Goal: Find contact information: Find contact information

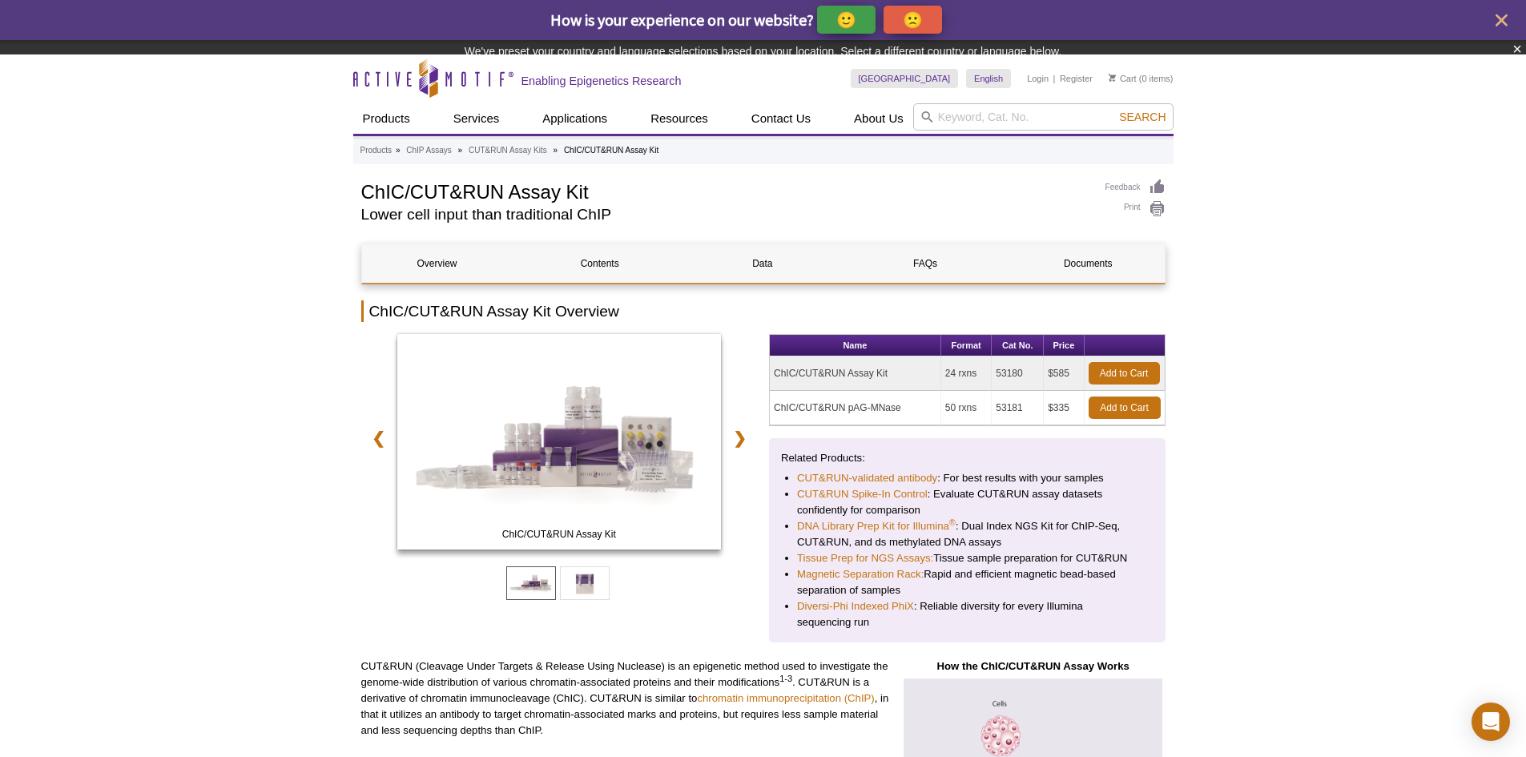
drag, startPoint x: 1024, startPoint y: 415, endPoint x: 997, endPoint y: 423, distance: 27.6
click at [997, 423] on div "Name Format Cat No. Price ChIC/CUT&RUN Assay Kit 24 rxns 53180 $585 Add to Cart…" at bounding box center [967, 488] width 397 height 308
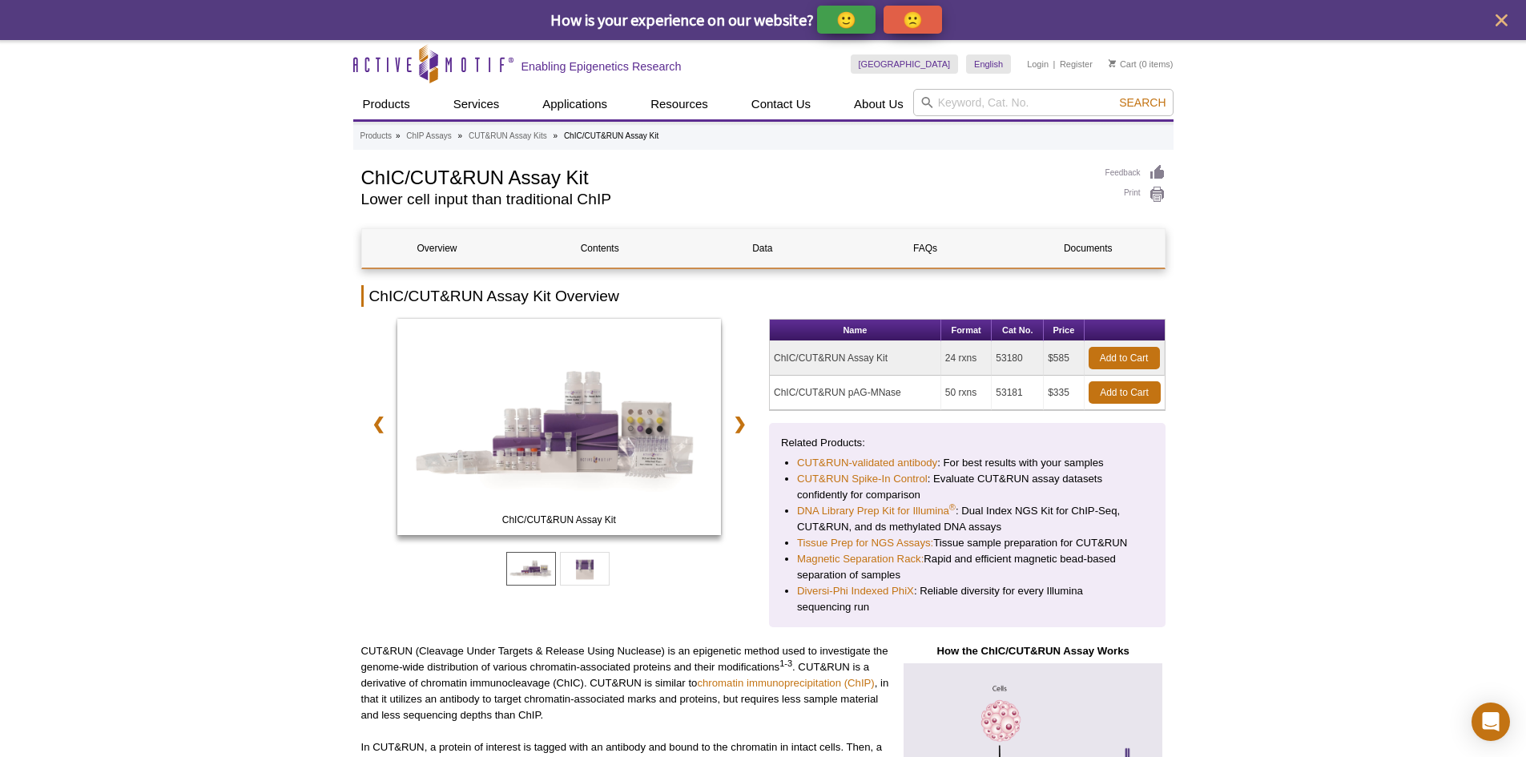
click at [1012, 395] on td "53181" at bounding box center [1018, 393] width 52 height 34
click at [1002, 391] on td "53181" at bounding box center [1018, 393] width 52 height 34
copy tr "53181"
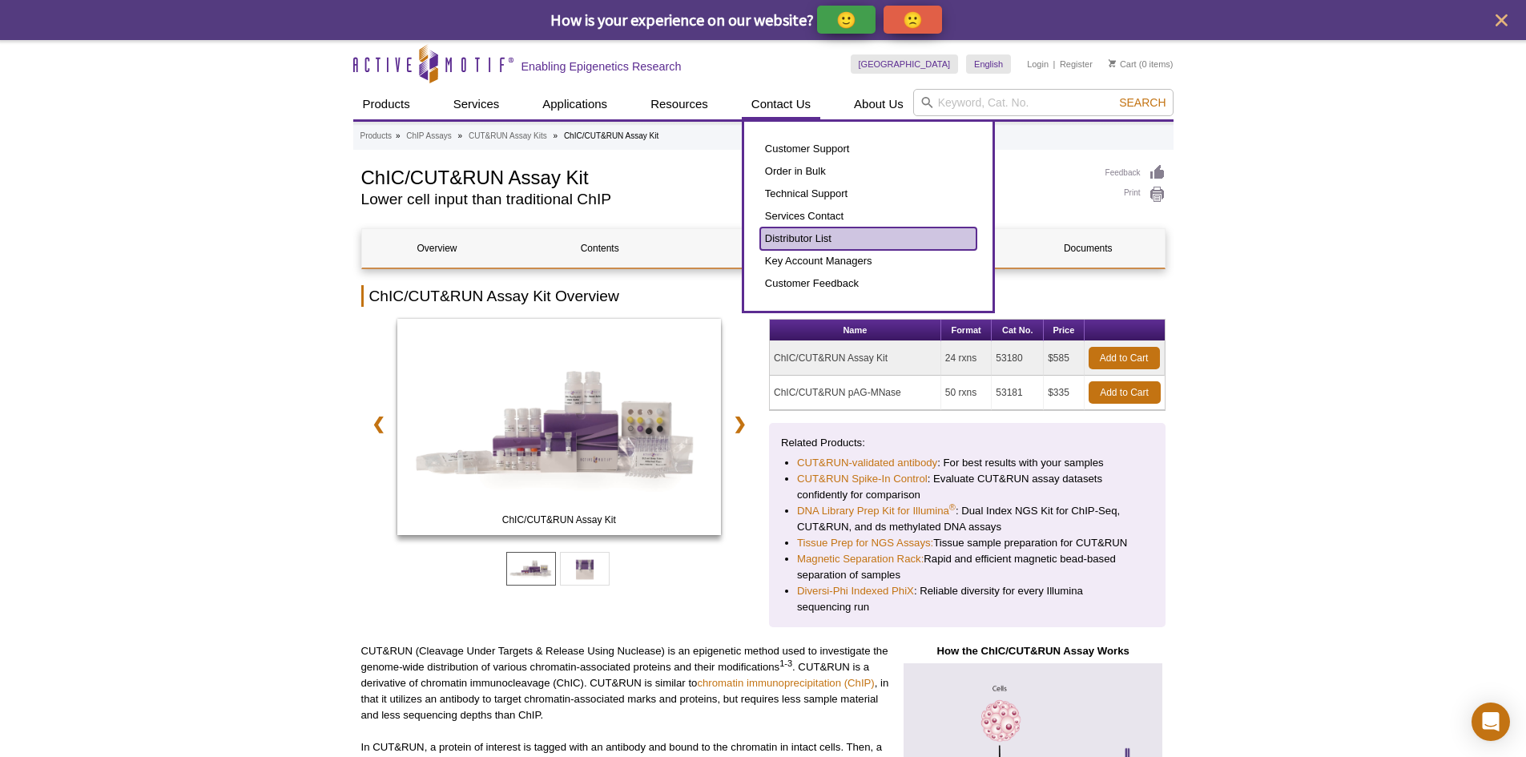
click at [827, 239] on link "Distributor List" at bounding box center [868, 238] width 216 height 22
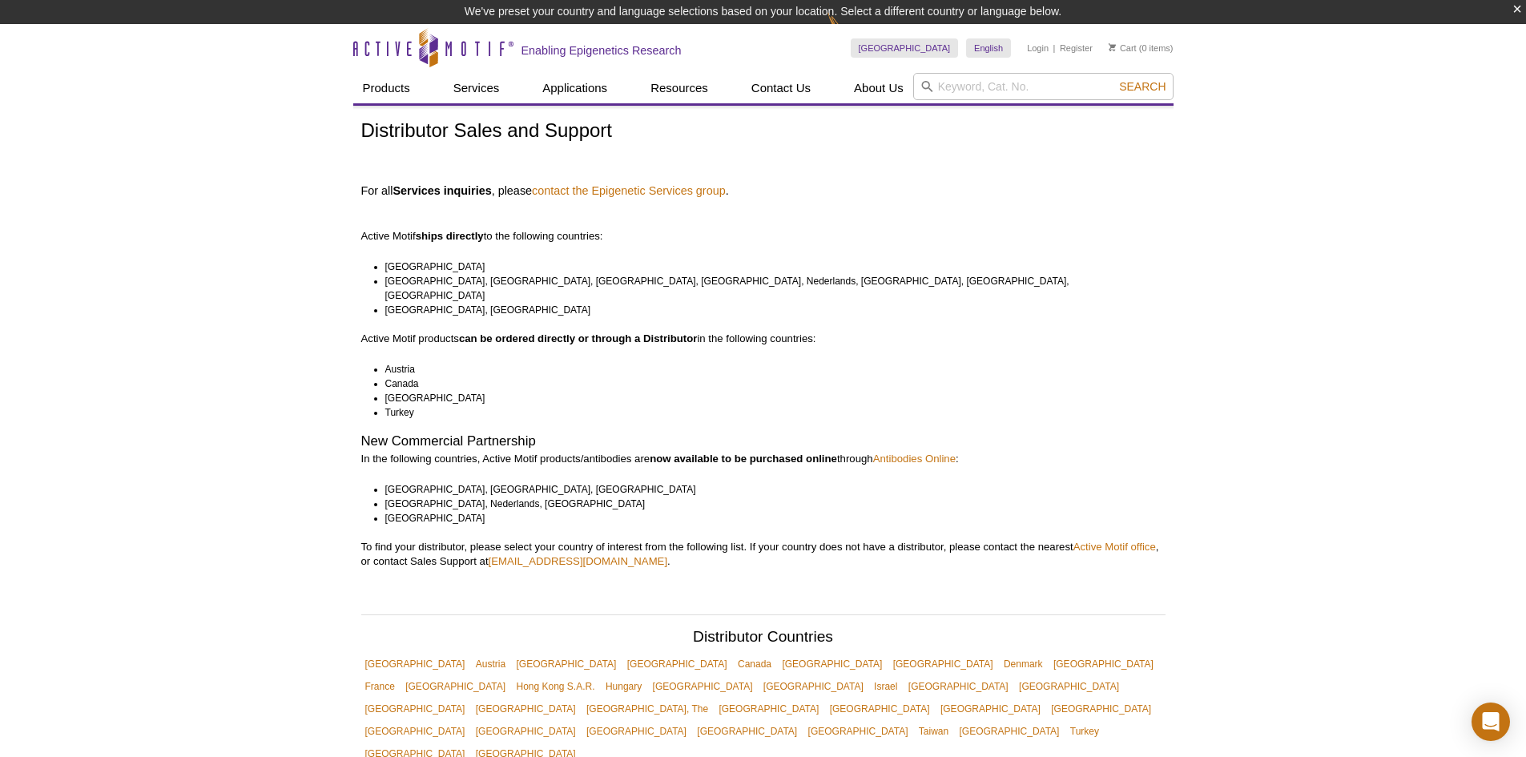
click at [674, 260] on li "[GEOGRAPHIC_DATA]" at bounding box center [768, 267] width 766 height 14
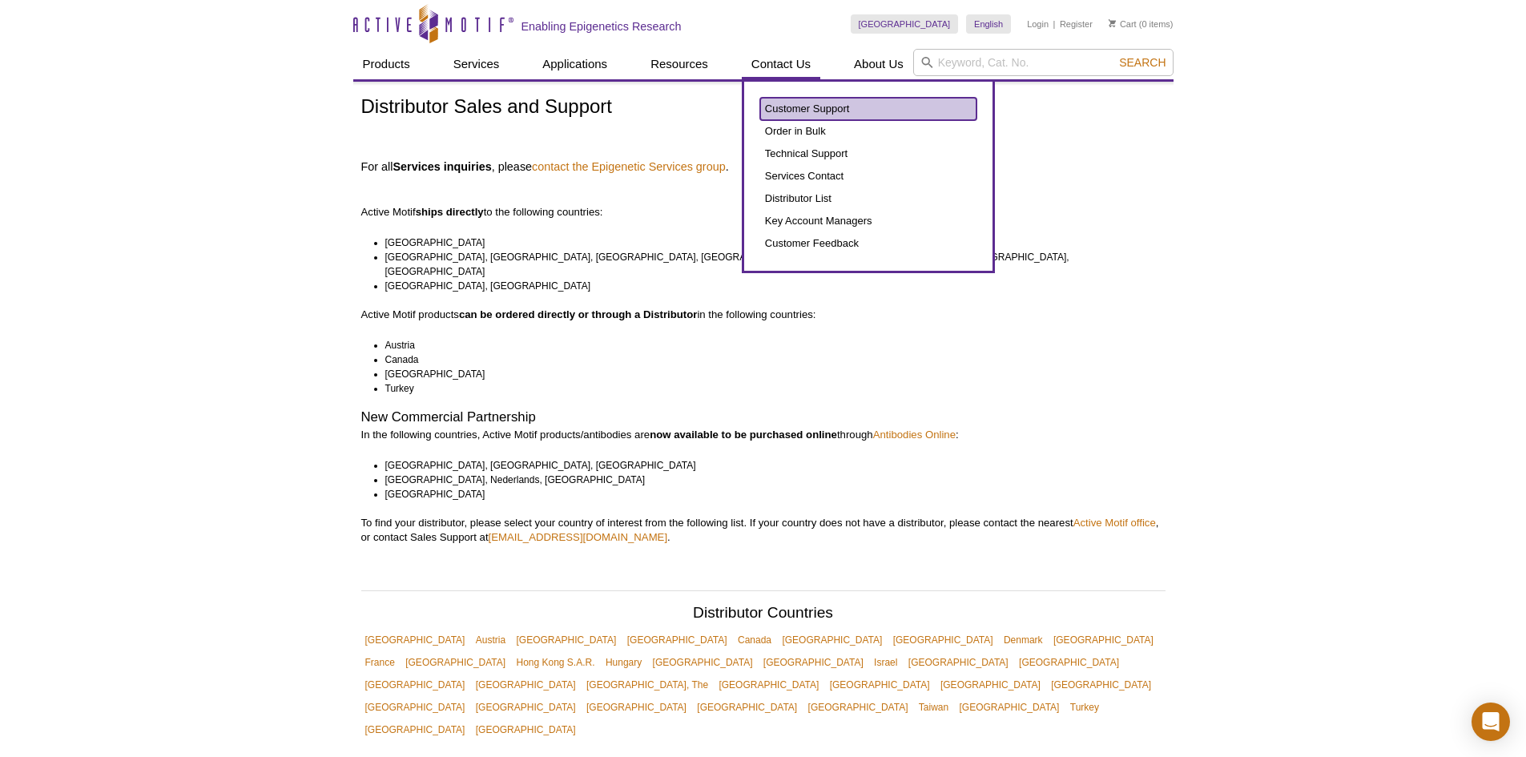
click at [795, 108] on link "Customer Support" at bounding box center [868, 109] width 216 height 22
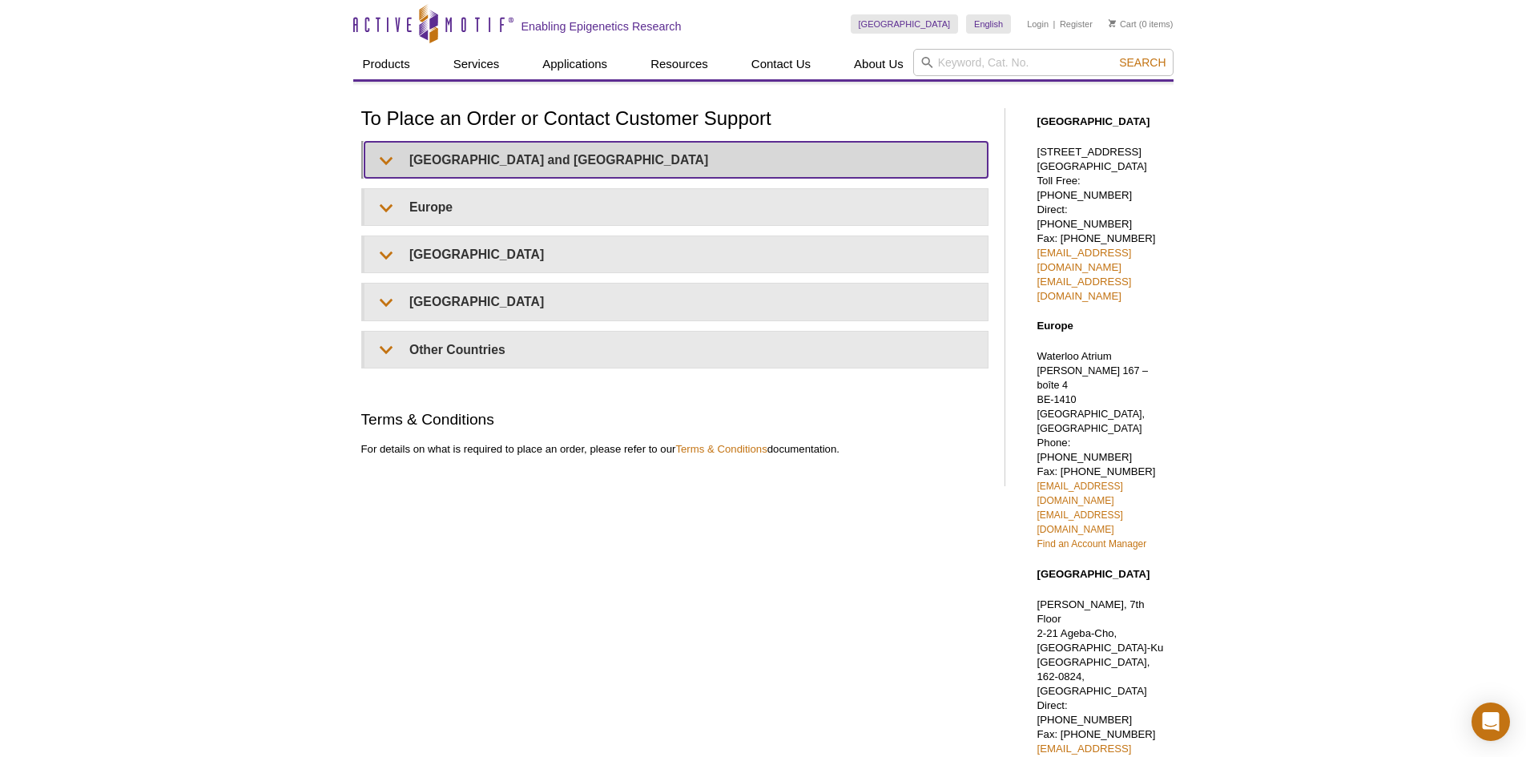
click at [497, 155] on summary "United States and Canada" at bounding box center [675, 160] width 623 height 36
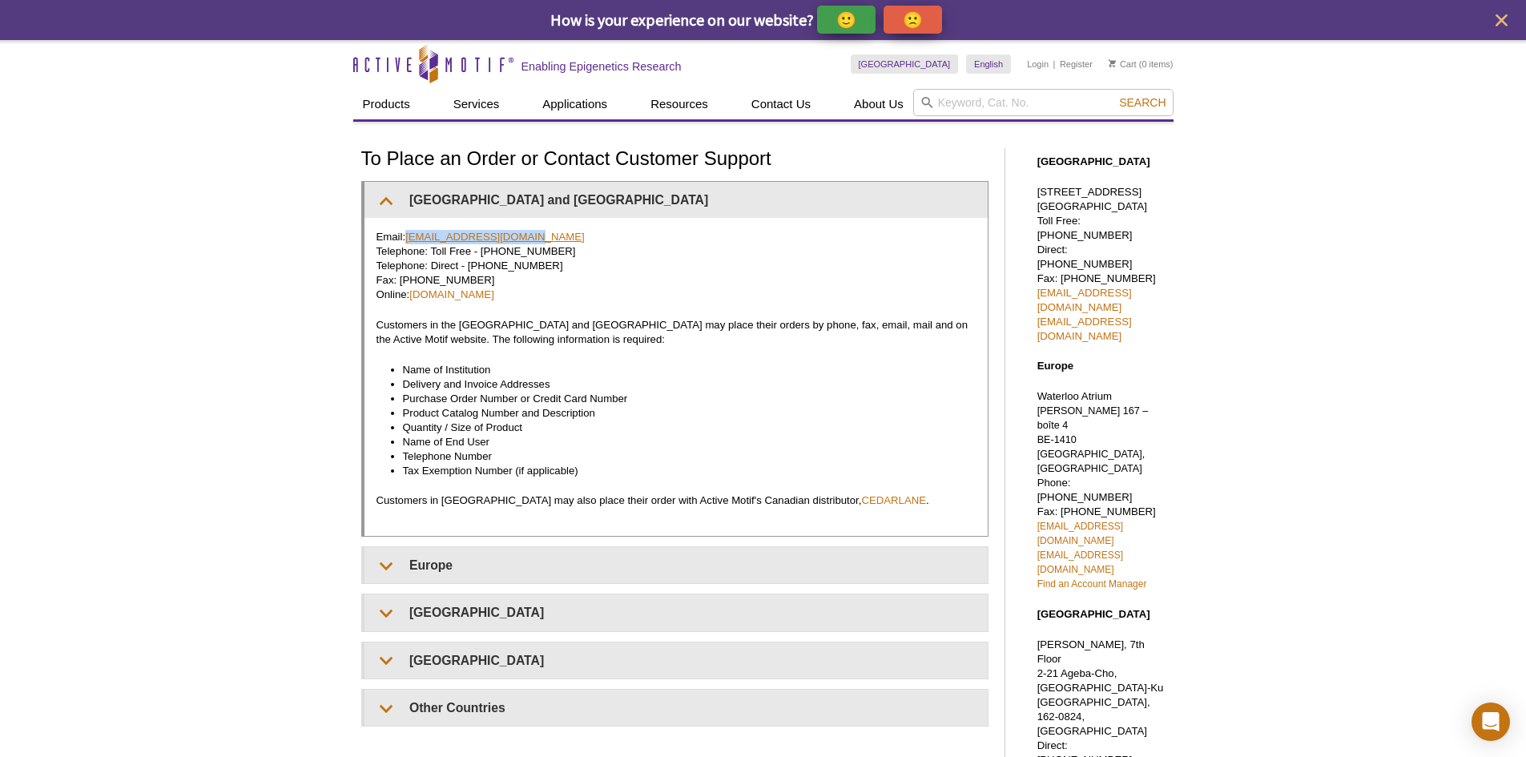
drag, startPoint x: 534, startPoint y: 236, endPoint x: 408, endPoint y: 237, distance: 126.6
click at [408, 237] on p "Email: orders@activemotif.com Telephone: Toll Free - 877 222 9543 Telephone: Di…" at bounding box center [675, 266] width 599 height 72
copy link "orders@activemotif.com"
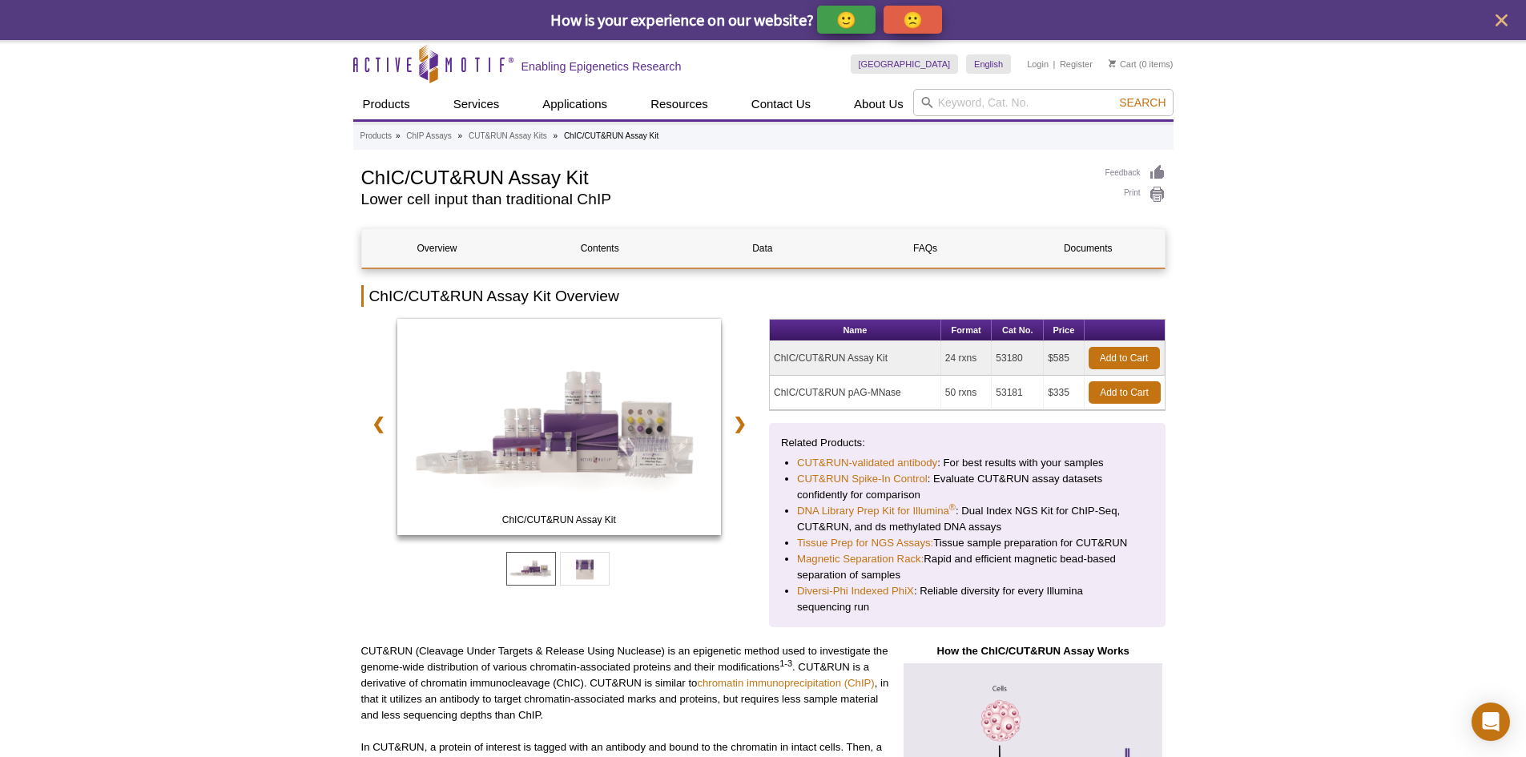
drag, startPoint x: 777, startPoint y: 393, endPoint x: 1041, endPoint y: 394, distance: 263.5
click at [1041, 394] on tr "ChIC/CUT&RUN pAG-MNase 50 rxns 53181 $335 Add to Cart" at bounding box center [967, 393] width 395 height 34
copy tr "ChIC/CUT&RUN pAG-MNase 50 rxns 53181"
